Goal: Information Seeking & Learning: Understand process/instructions

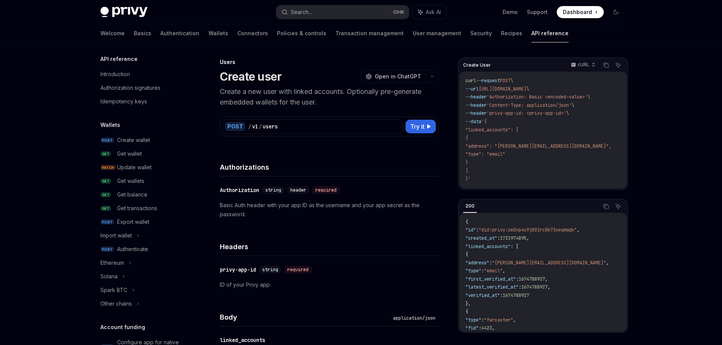
scroll to position [451, 0]
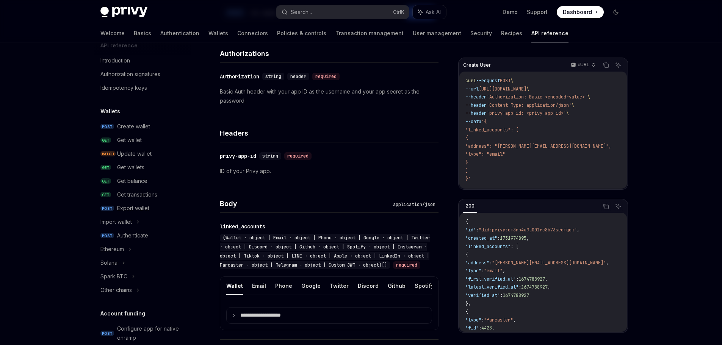
scroll to position [5, 0]
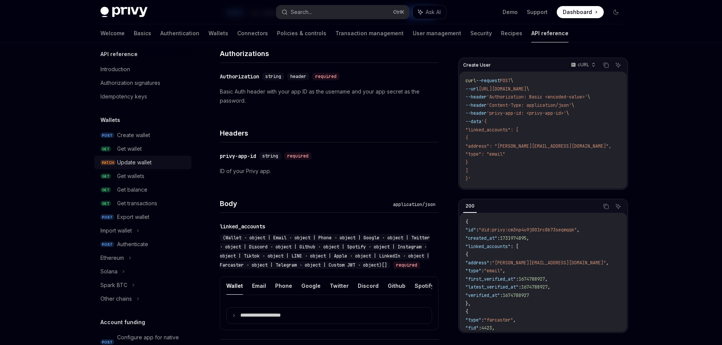
click at [126, 165] on div "Update wallet" at bounding box center [134, 162] width 34 height 9
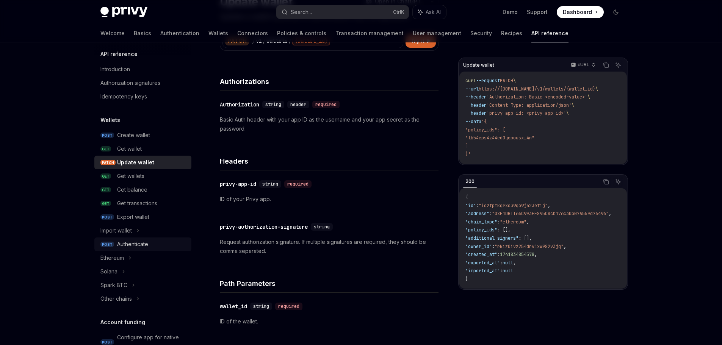
scroll to position [76, 0]
click at [118, 256] on div "Ethereum" at bounding box center [111, 257] width 23 height 9
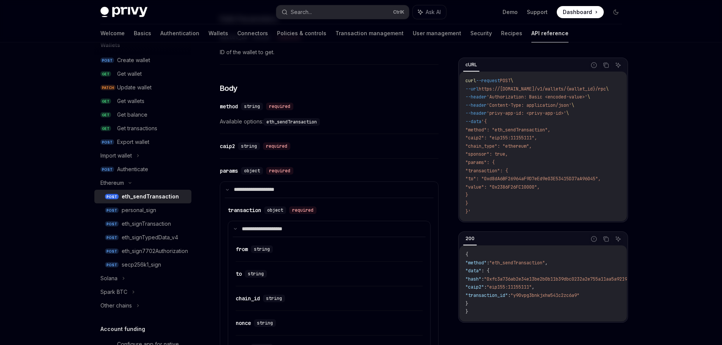
scroll to position [156, 0]
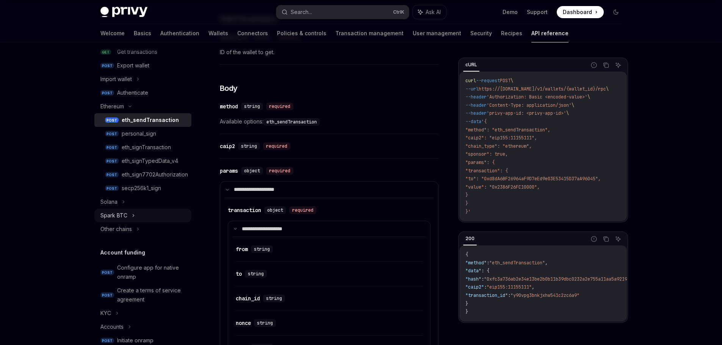
click at [114, 214] on div "Spark BTC" at bounding box center [113, 215] width 27 height 9
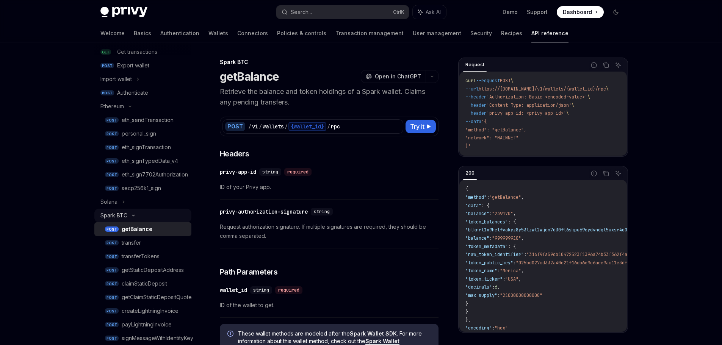
click at [113, 214] on div "Spark BTC" at bounding box center [113, 215] width 27 height 9
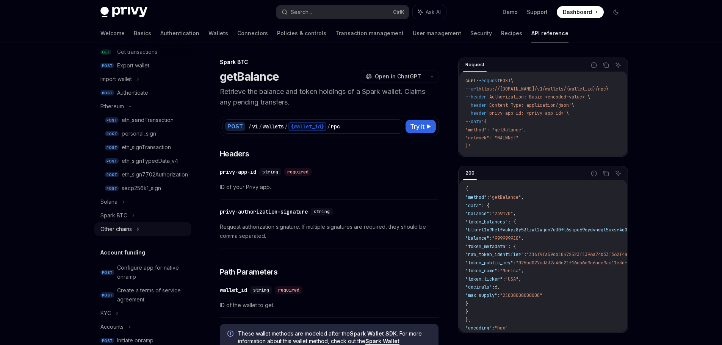
click at [117, 231] on div "Other chains" at bounding box center [115, 229] width 31 height 9
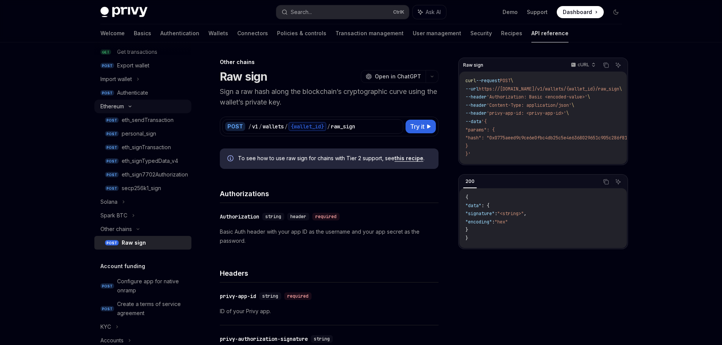
click at [114, 101] on div "Ethereum" at bounding box center [142, 107] width 97 height 14
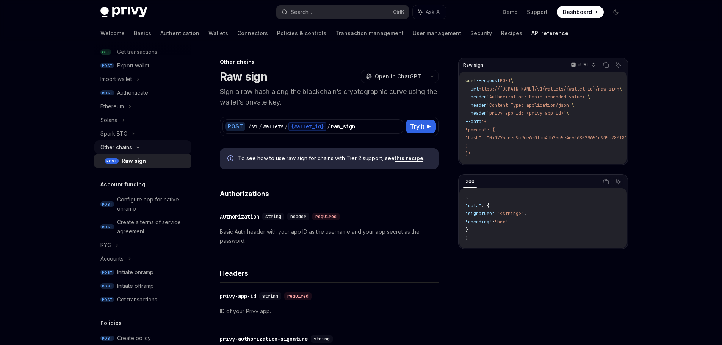
click at [111, 147] on div "Other chains" at bounding box center [115, 147] width 31 height 9
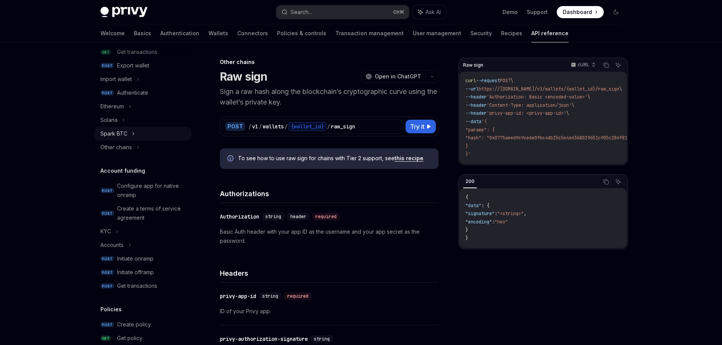
click at [118, 134] on div "Spark BTC" at bounding box center [113, 133] width 27 height 9
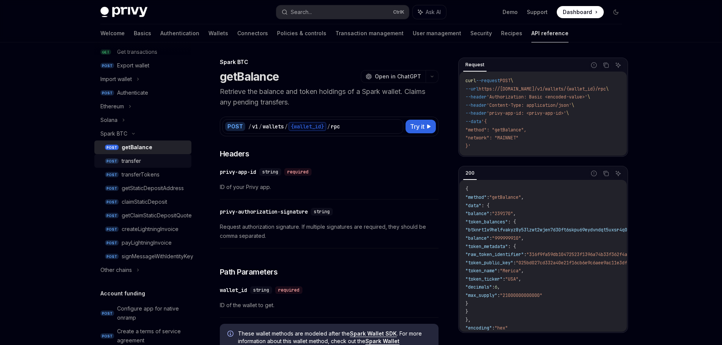
click at [123, 160] on div "transfer" at bounding box center [131, 160] width 19 height 9
type textarea "*"
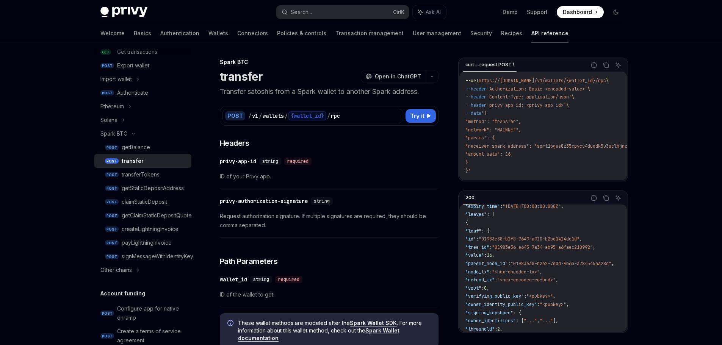
scroll to position [76, 0]
click at [488, 138] on span ""params": {" at bounding box center [479, 138] width 29 height 6
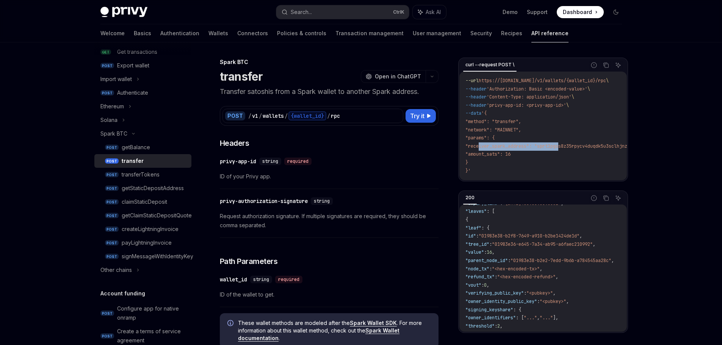
drag, startPoint x: 480, startPoint y: 147, endPoint x: 562, endPoint y: 147, distance: 82.2
click at [562, 147] on span ""receiver_spark_address": "sprt1pgss8z35rpycv4duqdk5u3sclhjnztjunv5yajlwk69tyv5…" at bounding box center [592, 146] width 255 height 6
click at [596, 147] on span ""receiver_spark_address": "sprt1pgss8z35rpycv4duqdk5u3sclhjnztjunv5yajlwk69tyv5…" at bounding box center [592, 146] width 255 height 6
click at [424, 175] on span "ID of your Privy app." at bounding box center [329, 176] width 219 height 9
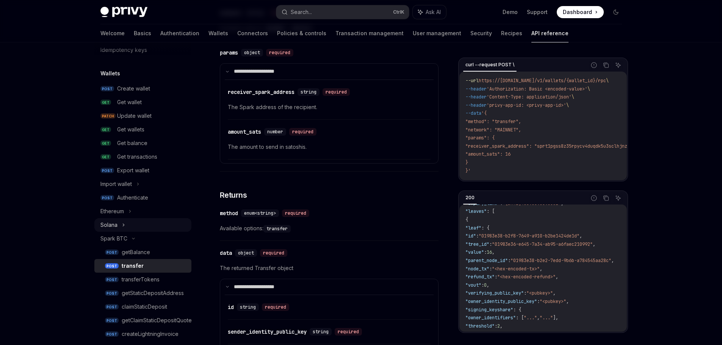
scroll to position [43, 0]
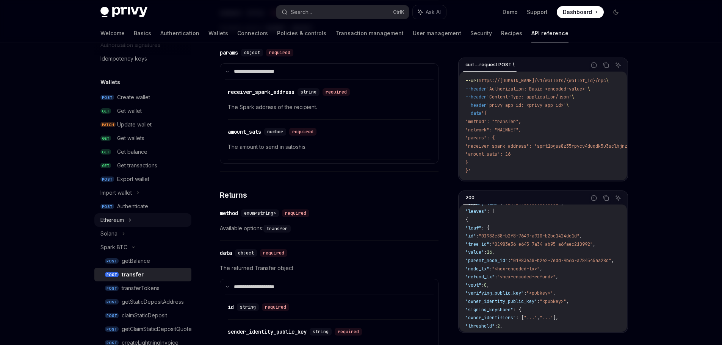
click at [117, 220] on div "Ethereum" at bounding box center [111, 220] width 23 height 9
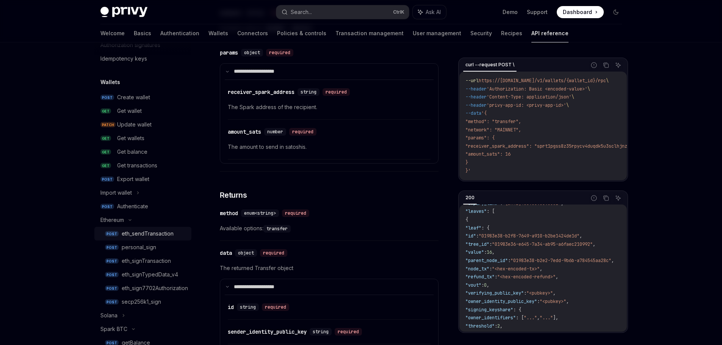
click at [151, 234] on div "eth_sendTransaction" at bounding box center [148, 233] width 52 height 9
click at [136, 232] on div "eth_sendTransaction" at bounding box center [148, 233] width 52 height 9
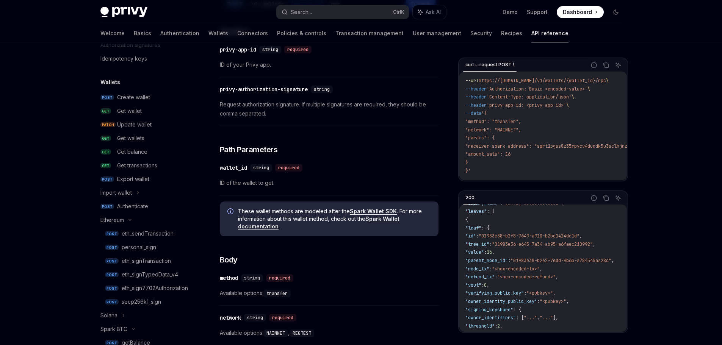
scroll to position [0, 0]
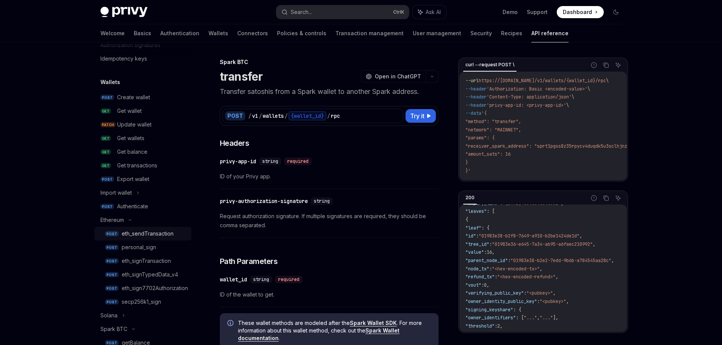
click at [169, 231] on div "eth_sendTransaction" at bounding box center [148, 233] width 52 height 9
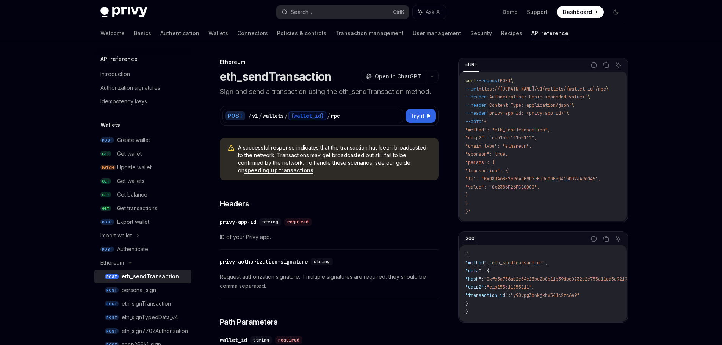
drag, startPoint x: 489, startPoint y: 188, endPoint x: 563, endPoint y: 188, distance: 73.9
click at [563, 188] on code "curl --request POST \ --url https://[DOMAIN_NAME]/v1/wallets/{wallet_id}/rpc \ …" at bounding box center [545, 146] width 161 height 139
click at [577, 187] on code "curl --request POST \ --url https://[DOMAIN_NAME]/v1/wallets/{wallet_id}/rpc \ …" at bounding box center [545, 146] width 161 height 139
click at [111, 263] on div "Ethereum" at bounding box center [111, 262] width 23 height 9
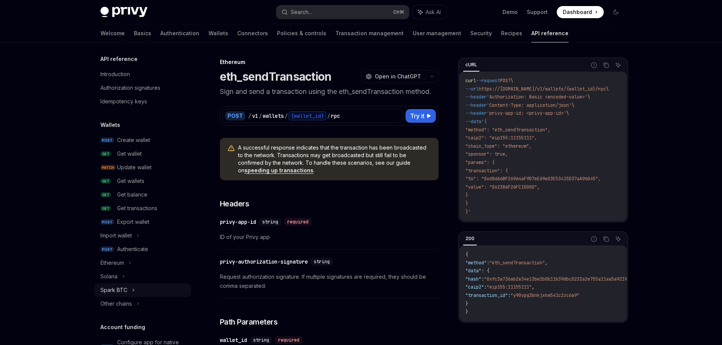
click at [125, 292] on div "Spark BTC" at bounding box center [113, 290] width 27 height 9
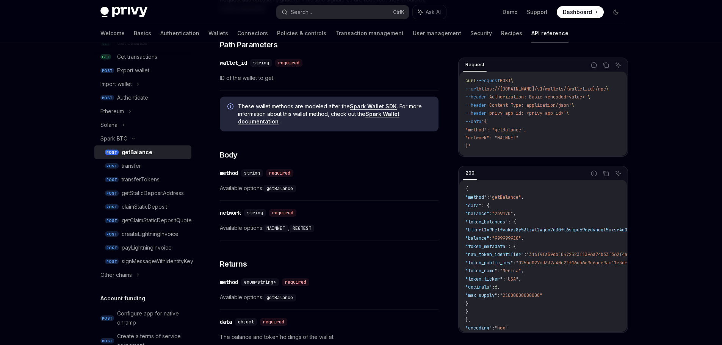
scroll to position [341, 0]
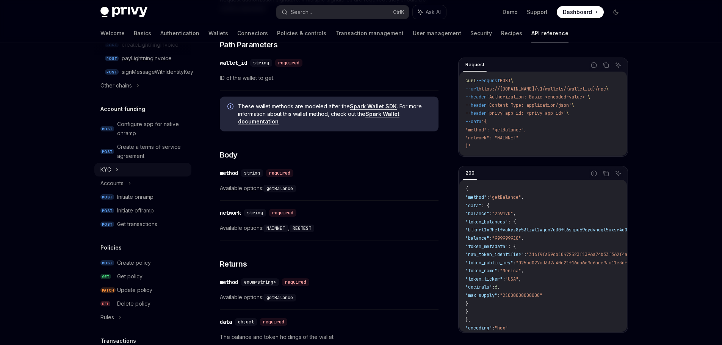
click at [104, 173] on div "KYC" at bounding box center [105, 169] width 11 height 9
type textarea "*"
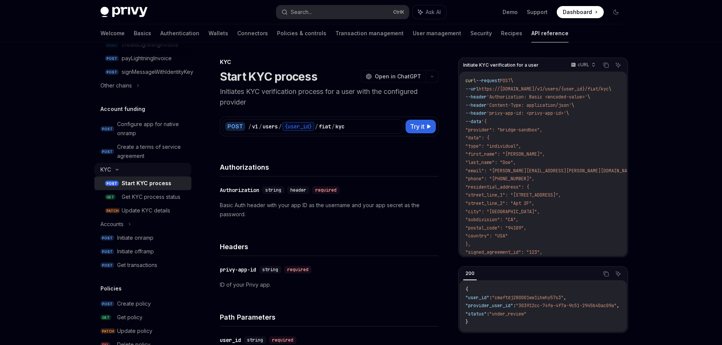
click at [104, 172] on div "KYC" at bounding box center [105, 169] width 11 height 9
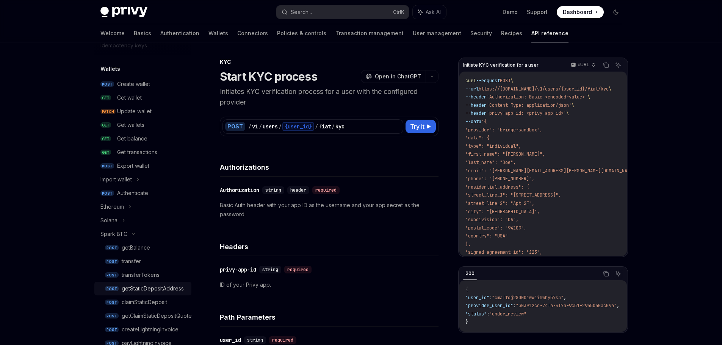
scroll to position [38, 0]
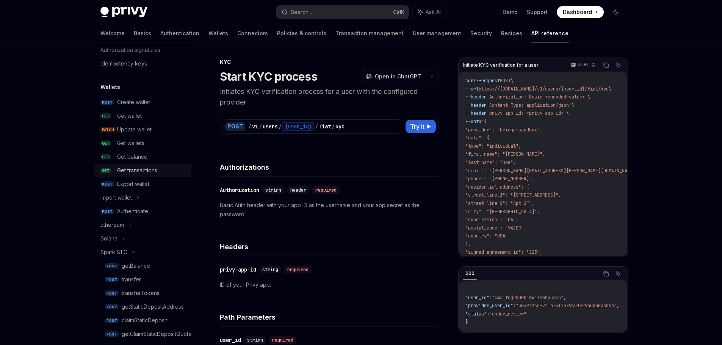
click at [147, 169] on div "Get transactions" at bounding box center [137, 170] width 40 height 9
click at [121, 170] on div "Get transactions" at bounding box center [137, 170] width 40 height 9
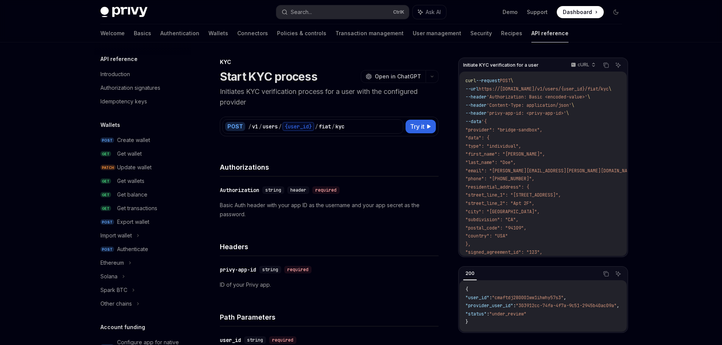
scroll to position [208, 0]
